Goal: Task Accomplishment & Management: Use online tool/utility

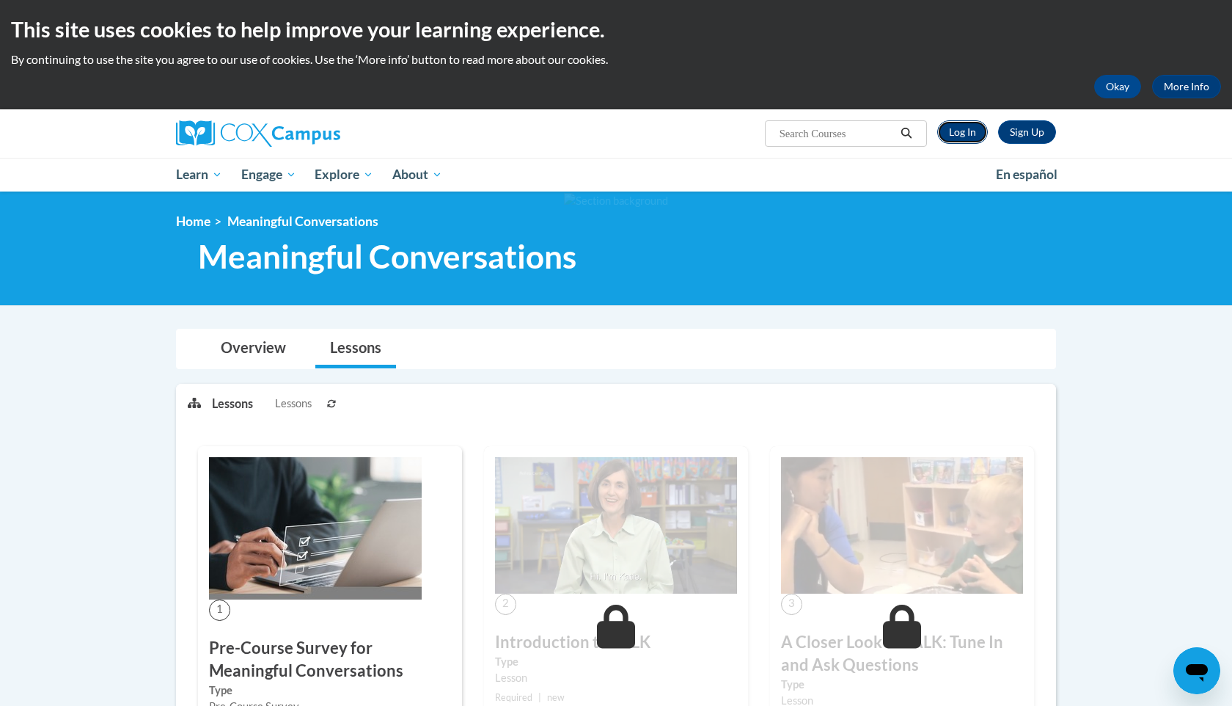
click at [960, 132] on link "Log In" at bounding box center [963, 131] width 51 height 23
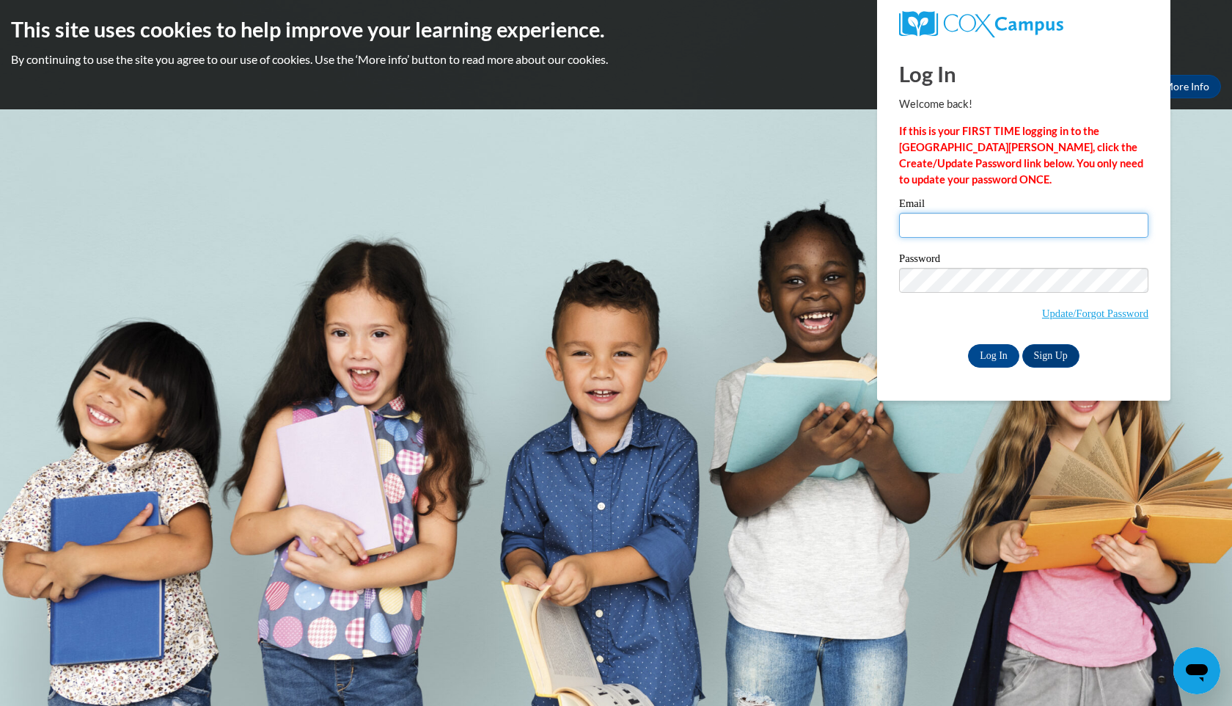
click at [972, 227] on input "Email" at bounding box center [1023, 225] width 249 height 25
type input "[EMAIL_ADDRESS][DOMAIN_NAME]"
click at [990, 355] on input "Log In" at bounding box center [993, 355] width 51 height 23
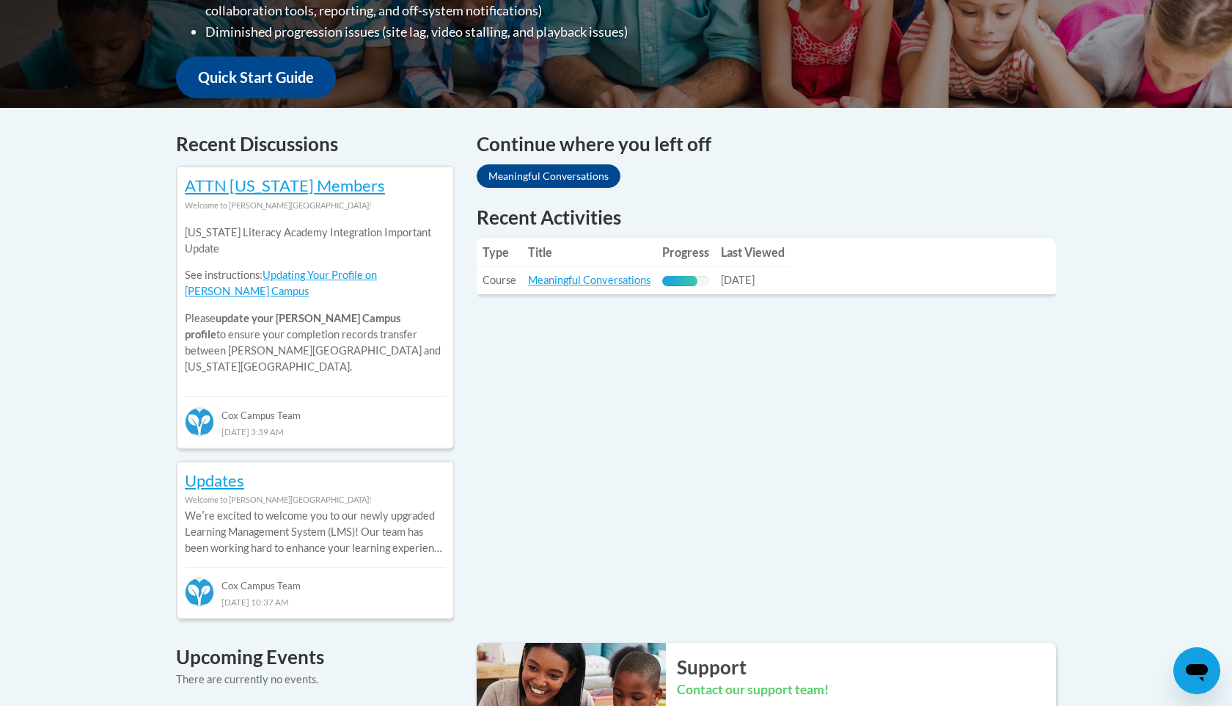
scroll to position [528, 0]
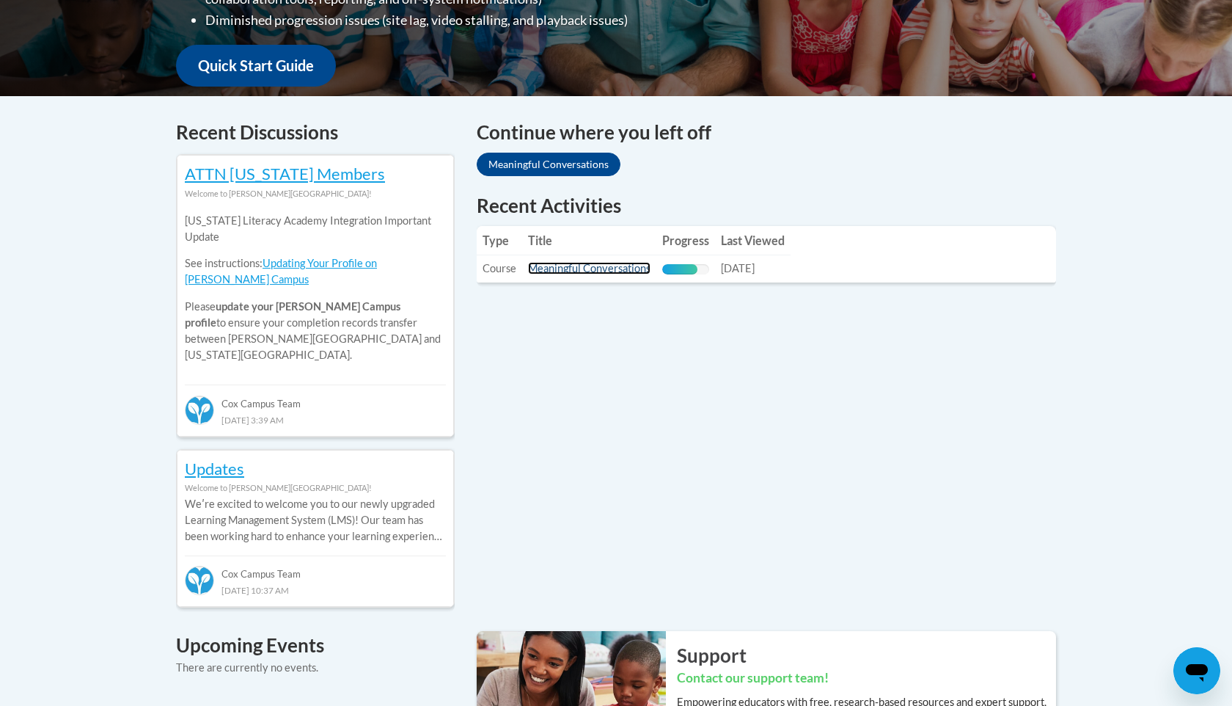
click at [595, 270] on link "Meaningful Conversations" at bounding box center [589, 268] width 123 height 12
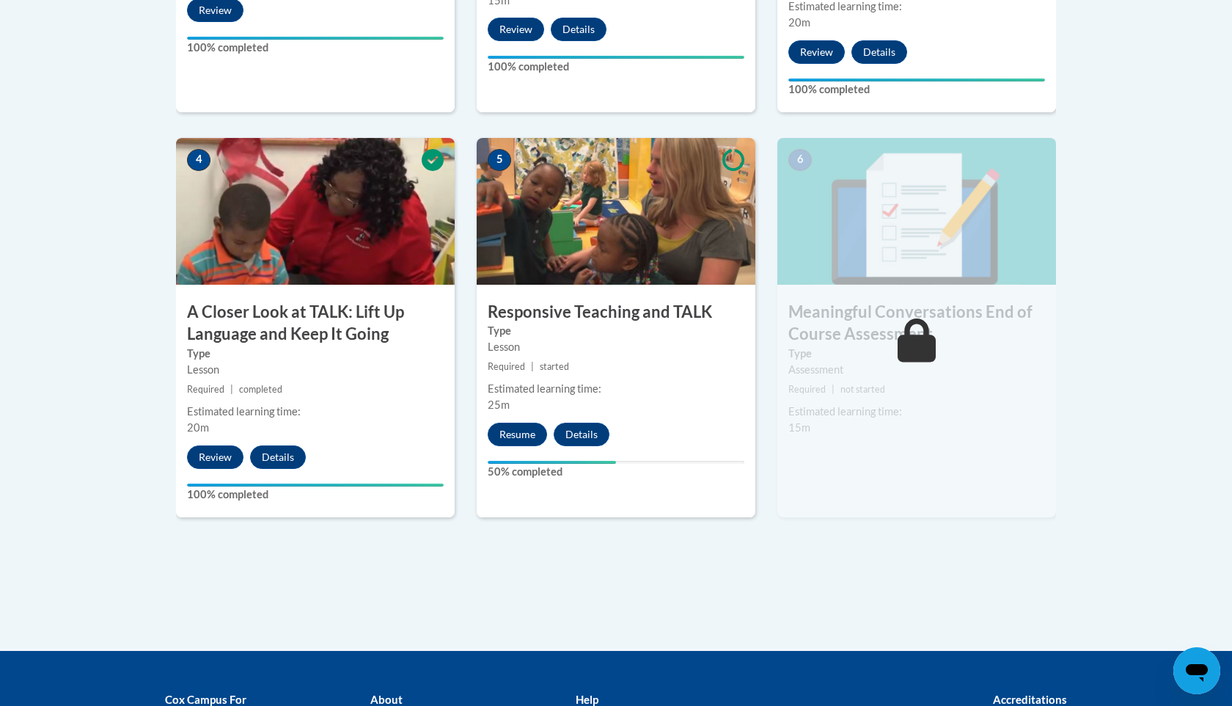
scroll to position [792, 0]
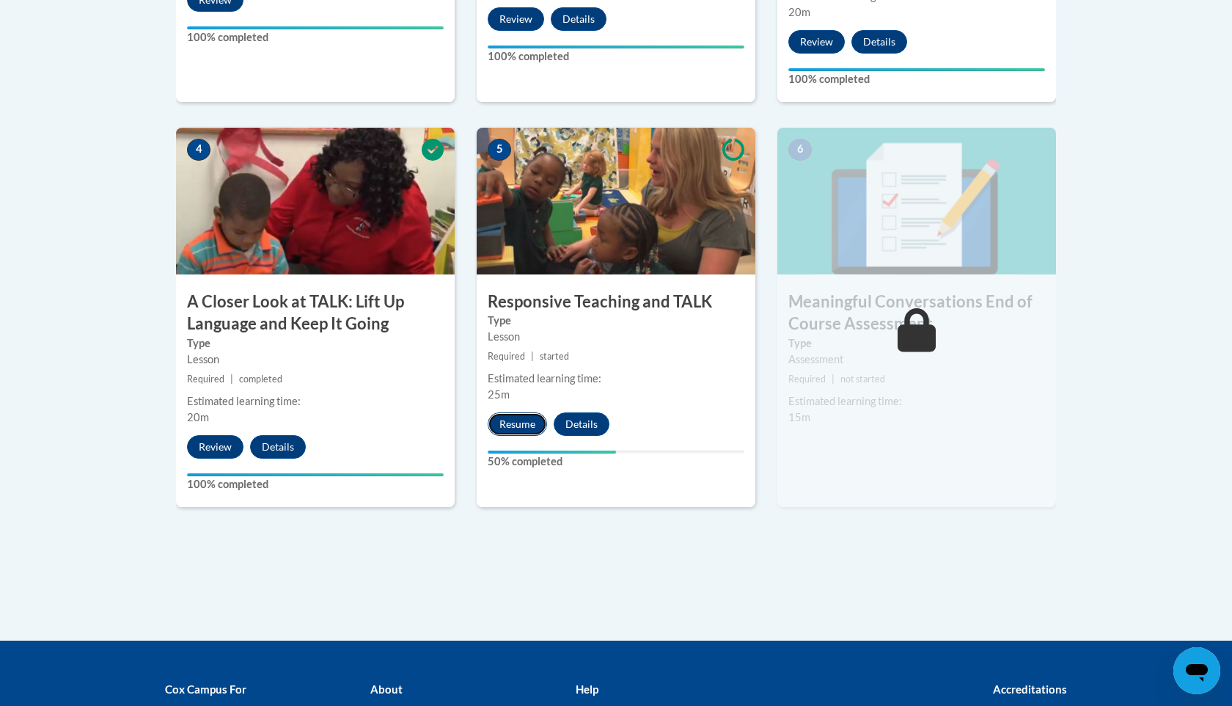
click at [522, 424] on button "Resume" at bounding box center [517, 423] width 59 height 23
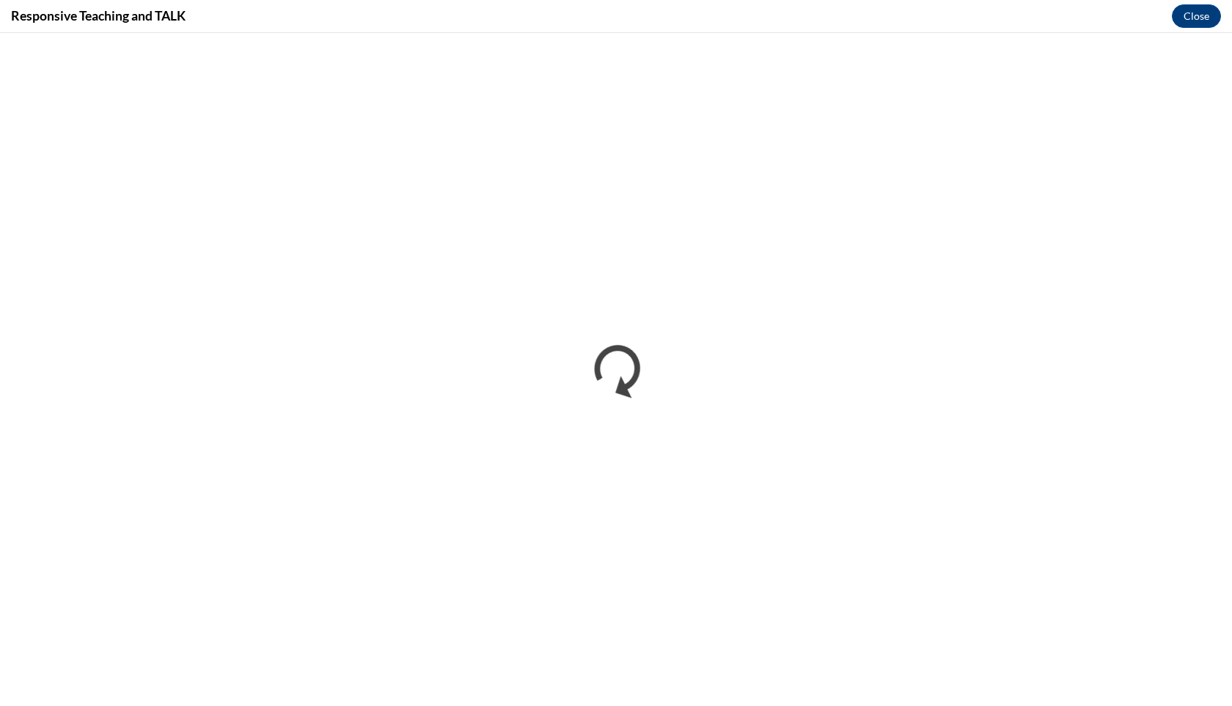
scroll to position [0, 0]
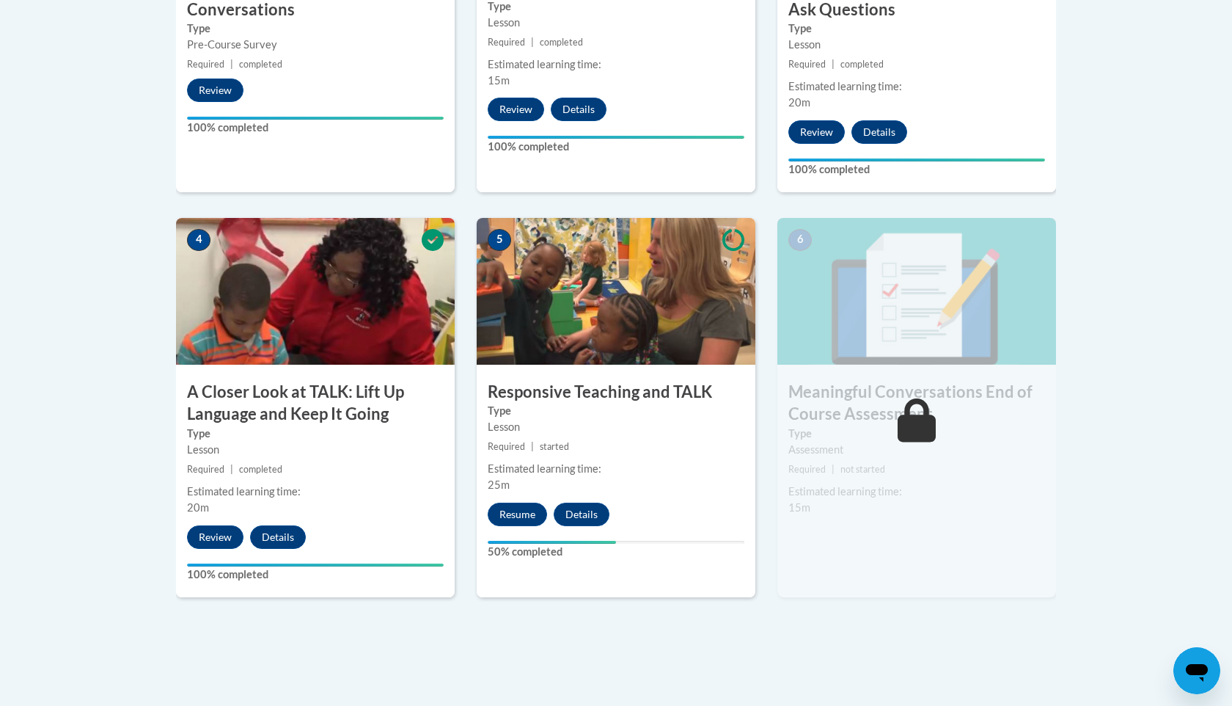
scroll to position [704, 0]
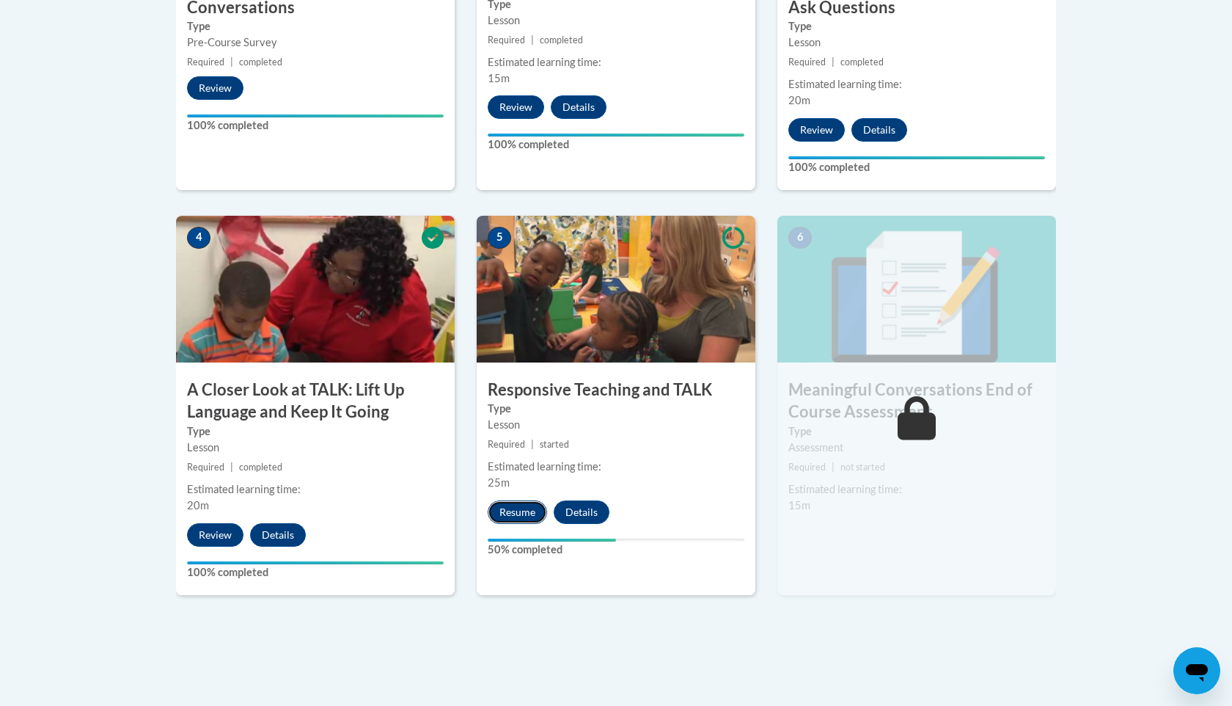
click at [516, 507] on button "Resume" at bounding box center [517, 511] width 59 height 23
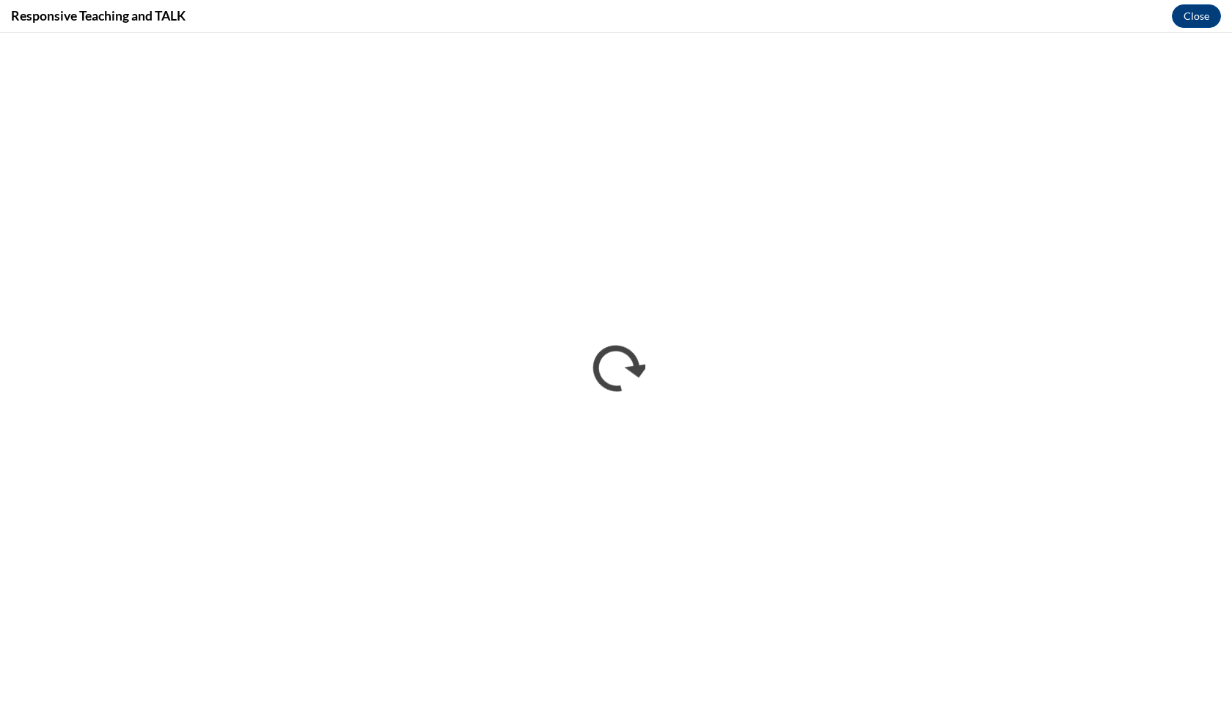
scroll to position [0, 0]
